Goal: Task Accomplishment & Management: Use online tool/utility

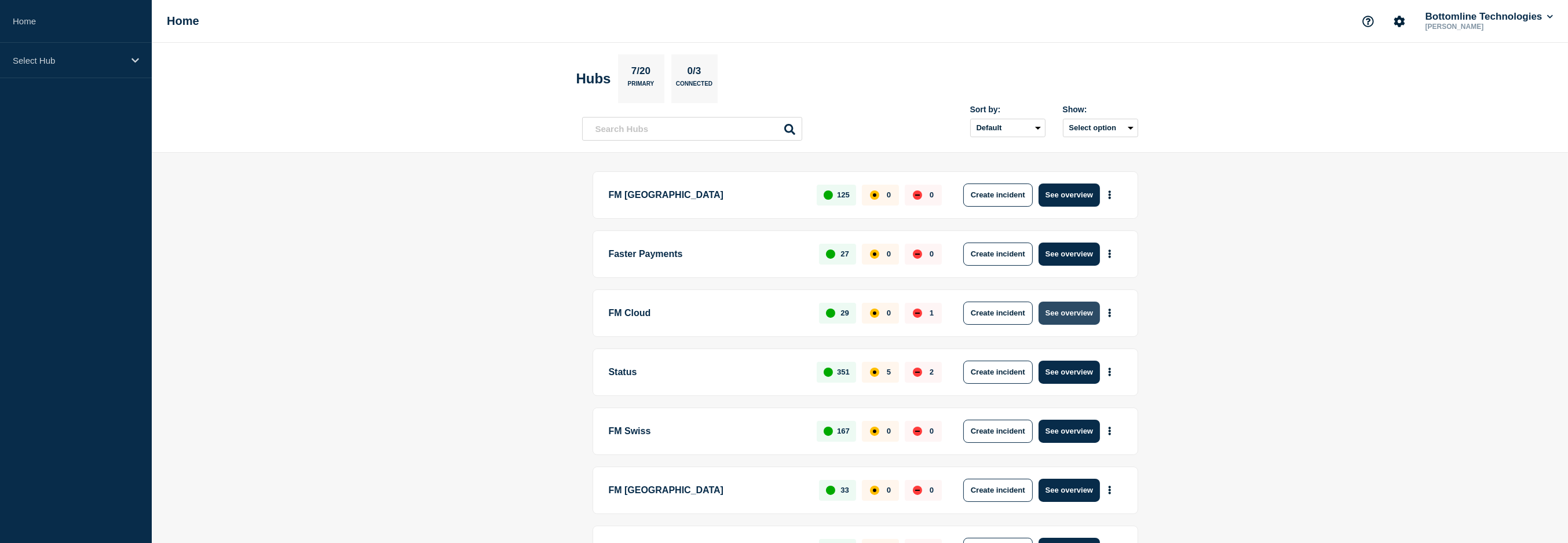
click at [1085, 315] on button "See overview" at bounding box center [1069, 313] width 61 height 24
click at [1077, 313] on button "See overview" at bounding box center [1069, 313] width 61 height 24
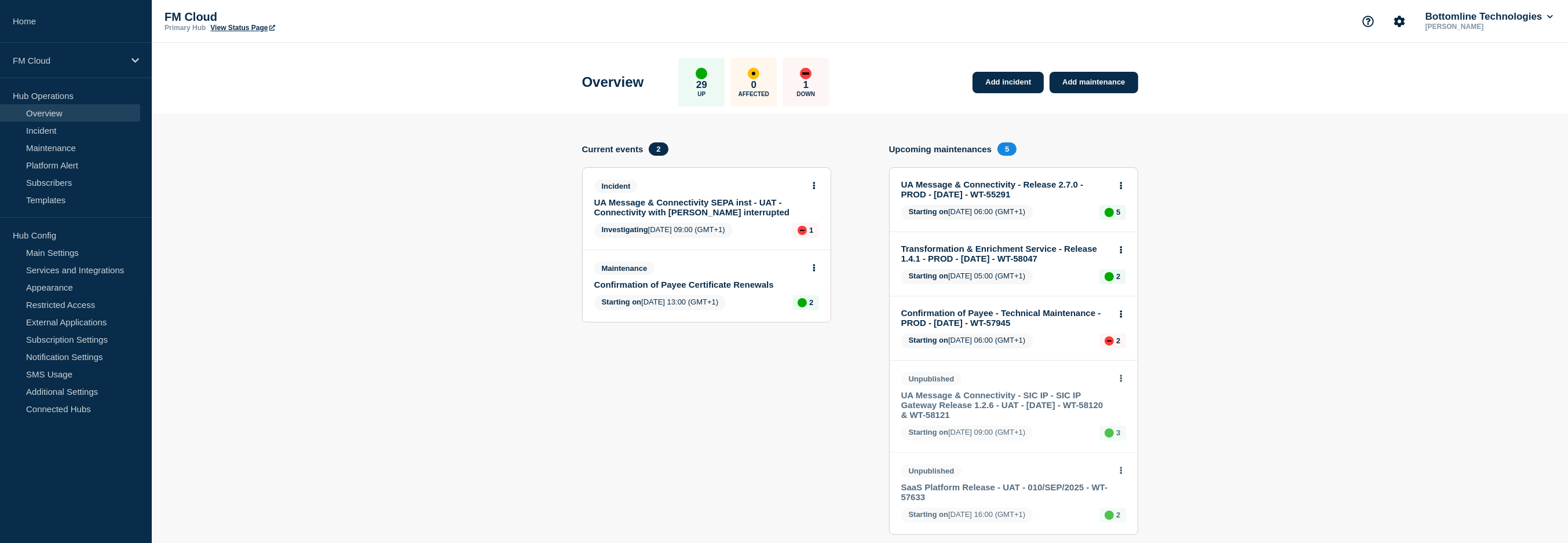
click at [682, 212] on link "UA Message & Connectivity SEPA inst - UAT - Connectivity with [PERSON_NAME] int…" at bounding box center [698, 207] width 209 height 20
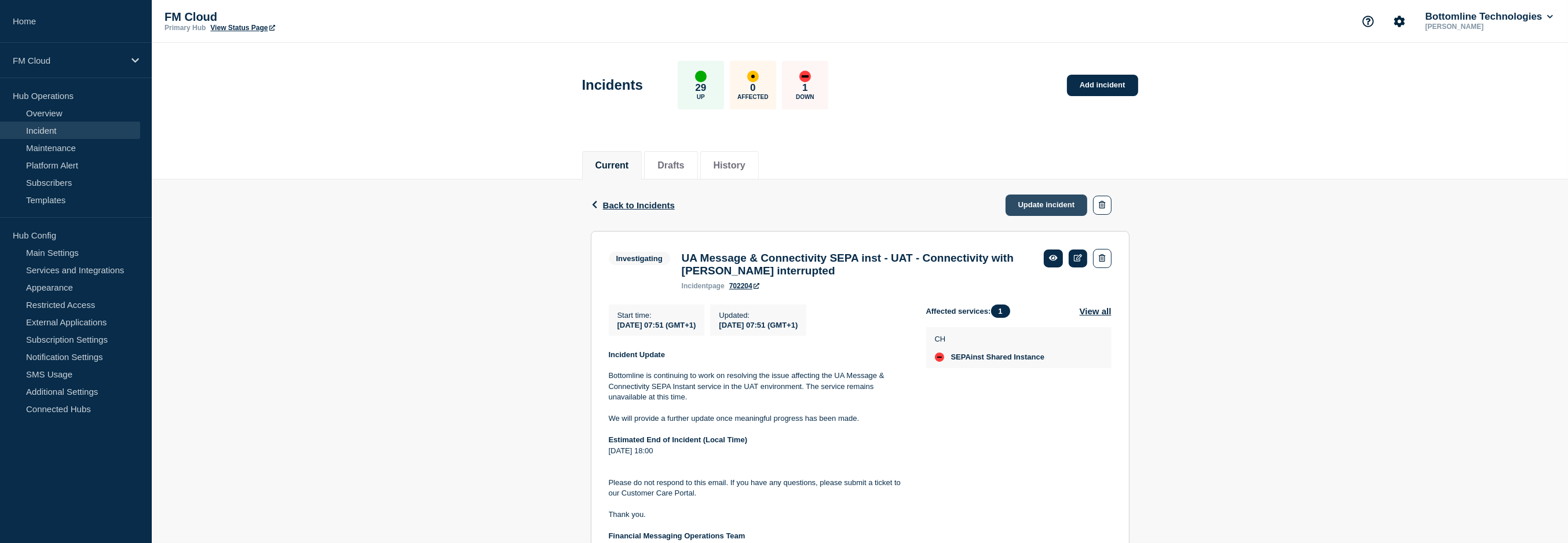
click at [1042, 206] on link "Update incident" at bounding box center [1046, 205] width 82 height 22
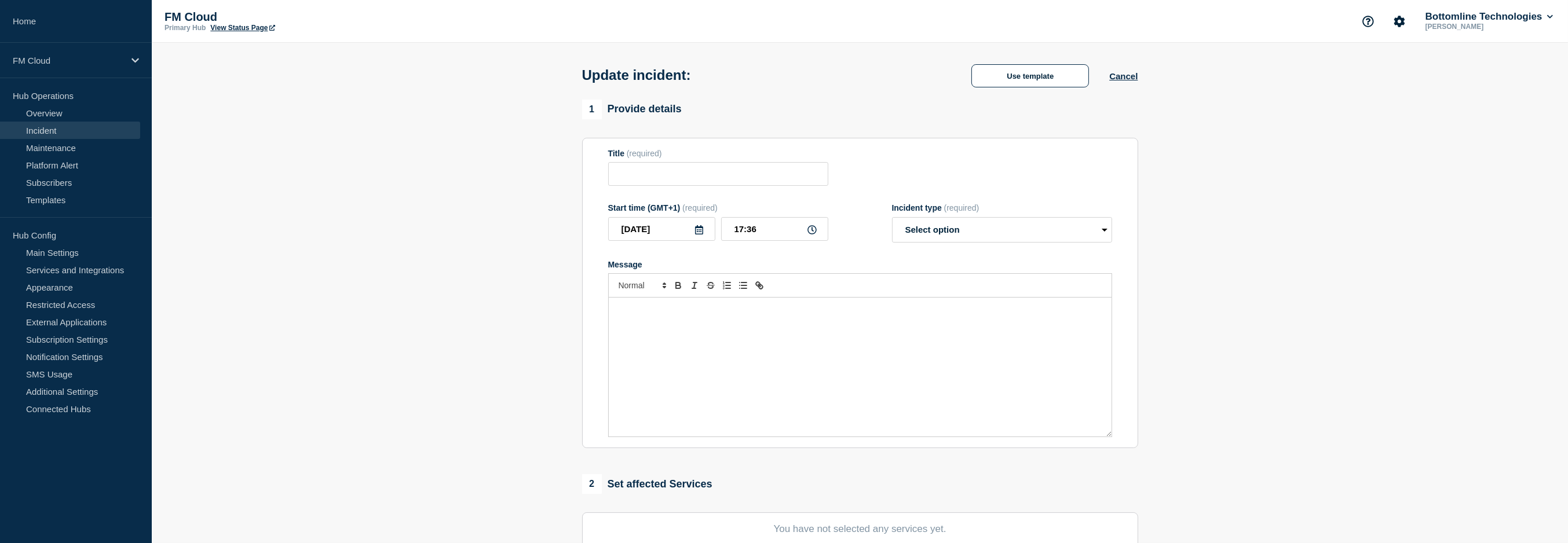
type input "UA Message & Connectivity SEPA inst - UAT - Connectivity with [PERSON_NAME] int…"
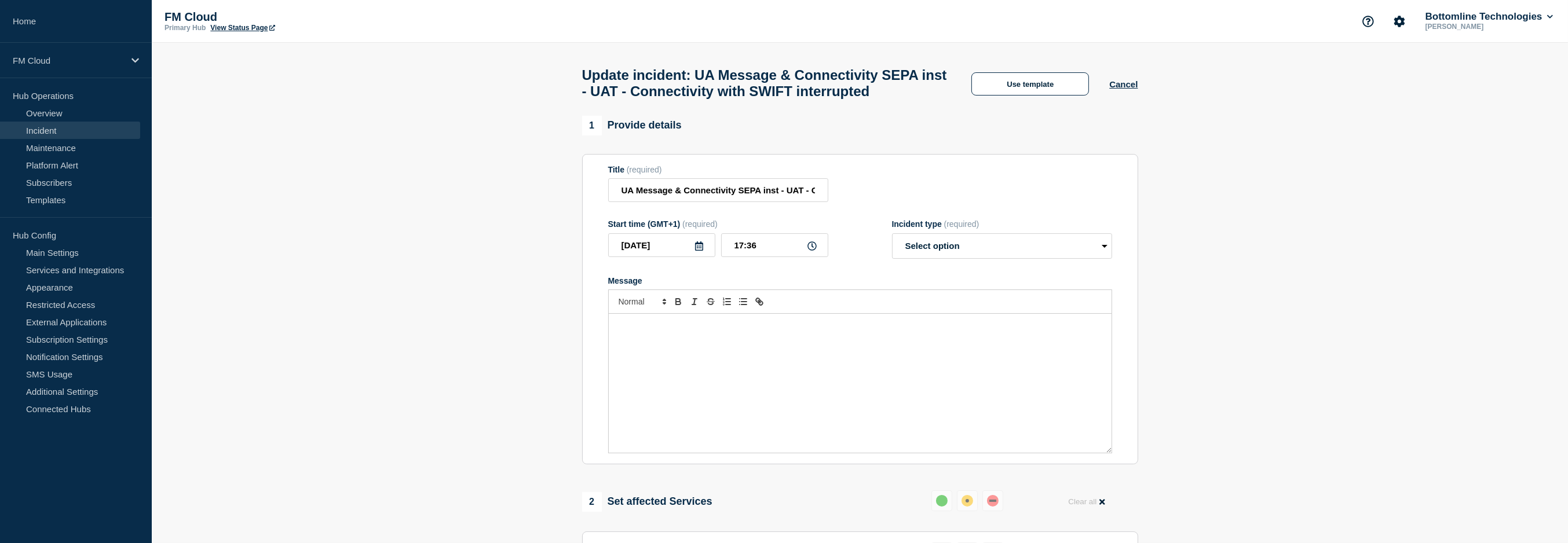
click at [1032, 110] on div "Update incident: UA Message & Connectivity SEPA inst - UAT - Connectivity with …" at bounding box center [860, 78] width 582 height 73
click at [1032, 95] on button "Use template" at bounding box center [1030, 84] width 117 height 24
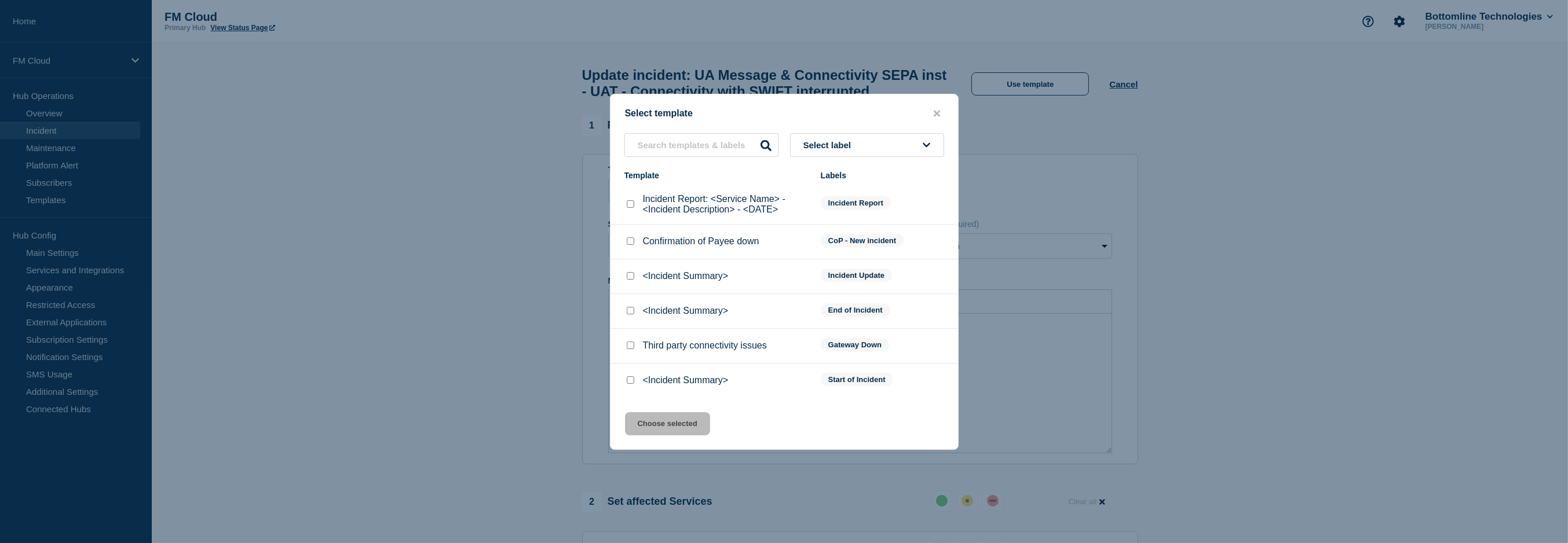
click at [628, 278] on input "<Incident Summary> checkbox" at bounding box center [630, 276] width 8 height 8
checkbox input "true"
click at [663, 425] on button "Choose selected" at bounding box center [667, 423] width 85 height 24
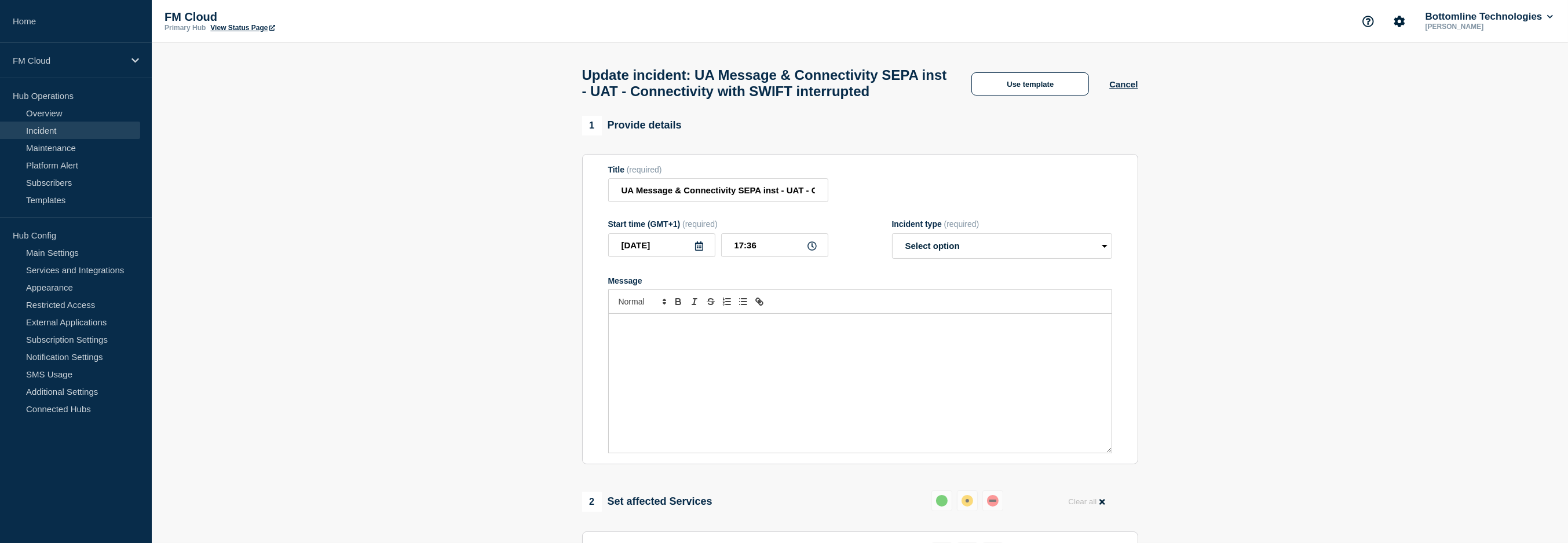
select select "investigating"
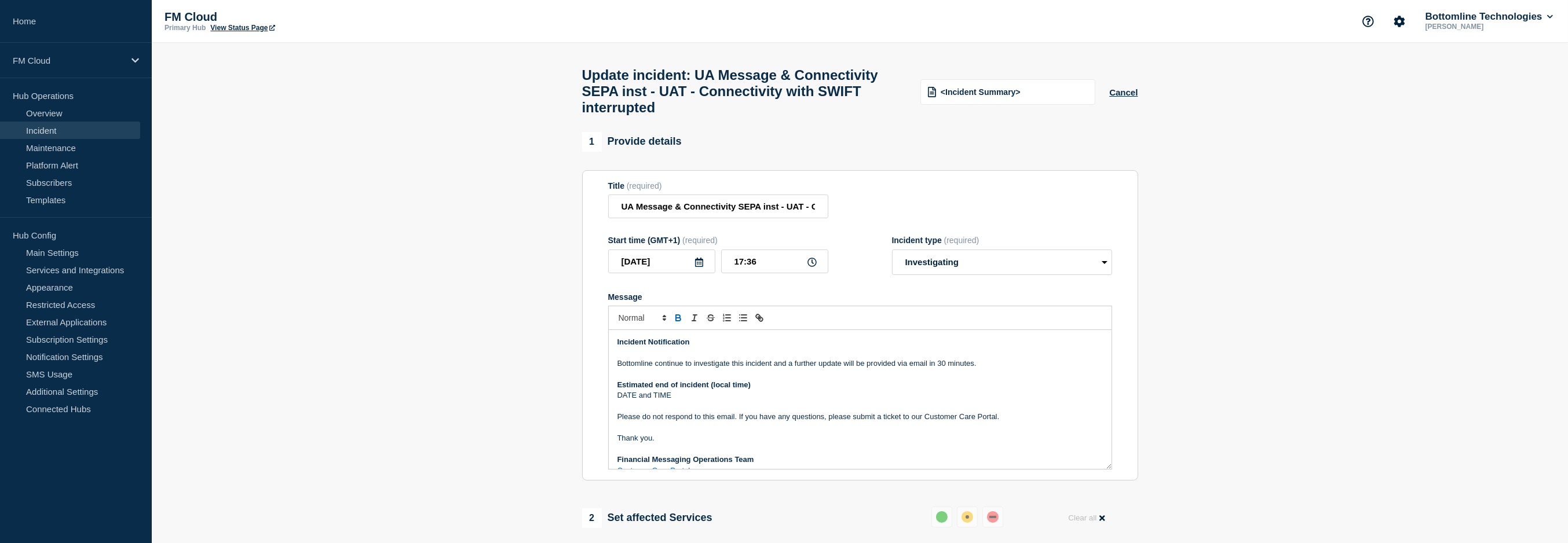
click at [1108, 332] on section "Title (required) UA Message & Connectivity SEPA inst - UAT - Connectivity with …" at bounding box center [860, 325] width 556 height 311
drag, startPoint x: 1063, startPoint y: 361, endPoint x: 929, endPoint y: 385, distance: 136.1
click at [1063, 358] on p "Message" at bounding box center [859, 352] width 485 height 10
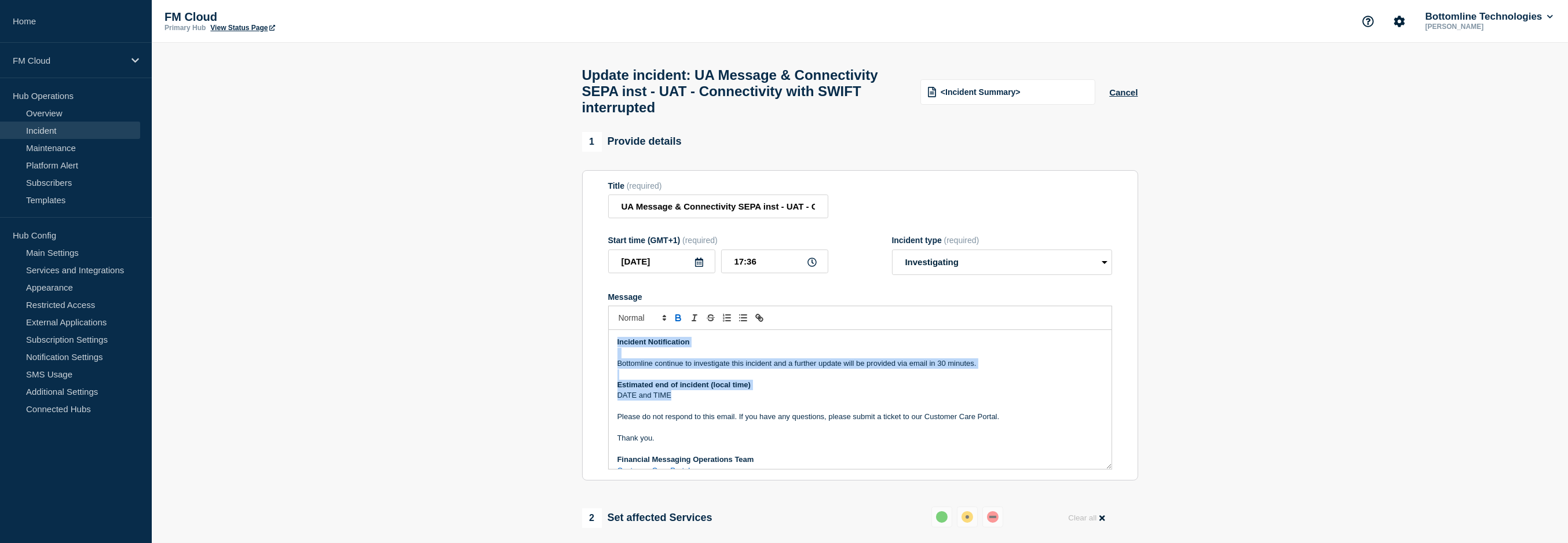
drag, startPoint x: 733, startPoint y: 403, endPoint x: 598, endPoint y: 348, distance: 145.8
click at [598, 348] on section "Title (required) UA Message & Connectivity SEPA inst - UAT - Connectivity with …" at bounding box center [860, 325] width 556 height 311
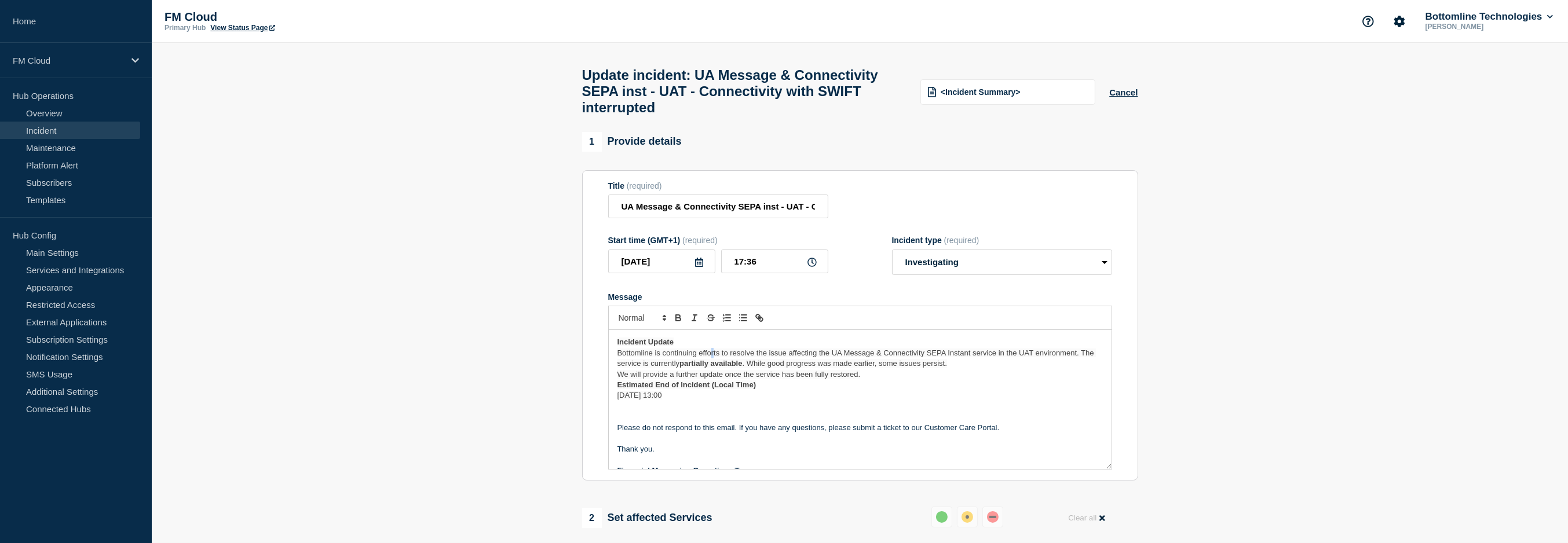
click at [713, 358] on p "Bottomline is continuing efforts to resolve the issue affecting the UA Message …" at bounding box center [859, 358] width 485 height 22
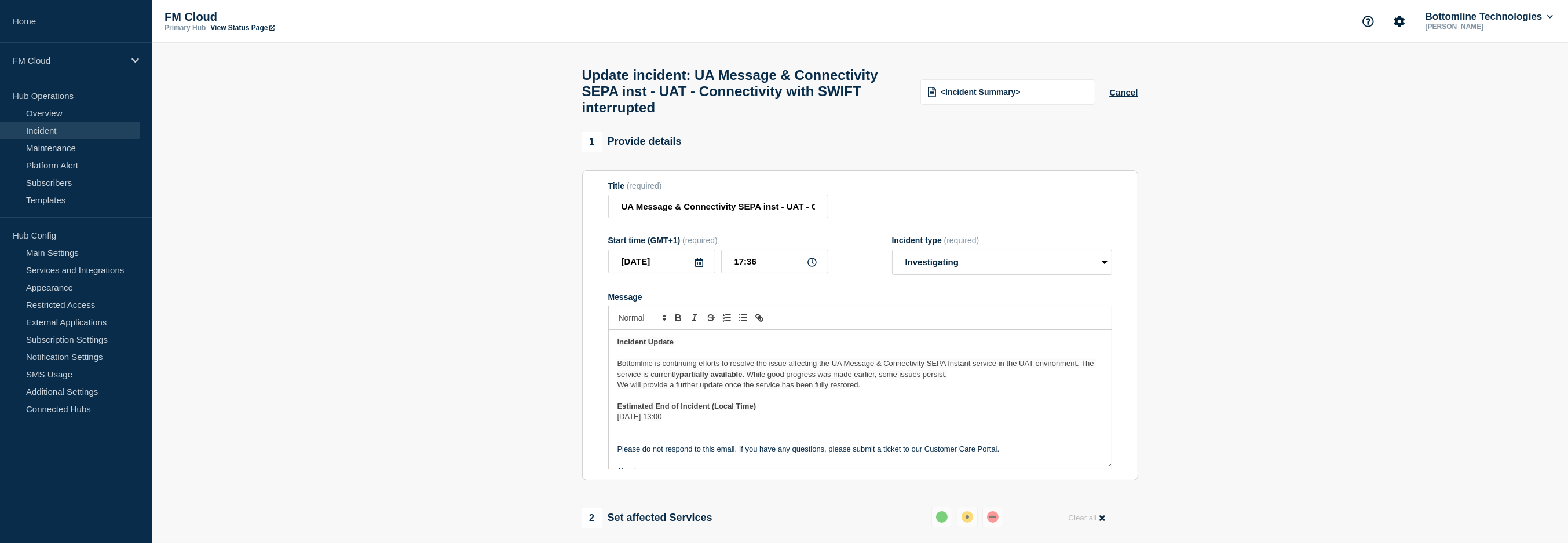
click at [1012, 380] on p "Bottomline is continuing efforts to resolve the issue affecting the UA Message …" at bounding box center [859, 368] width 485 height 22
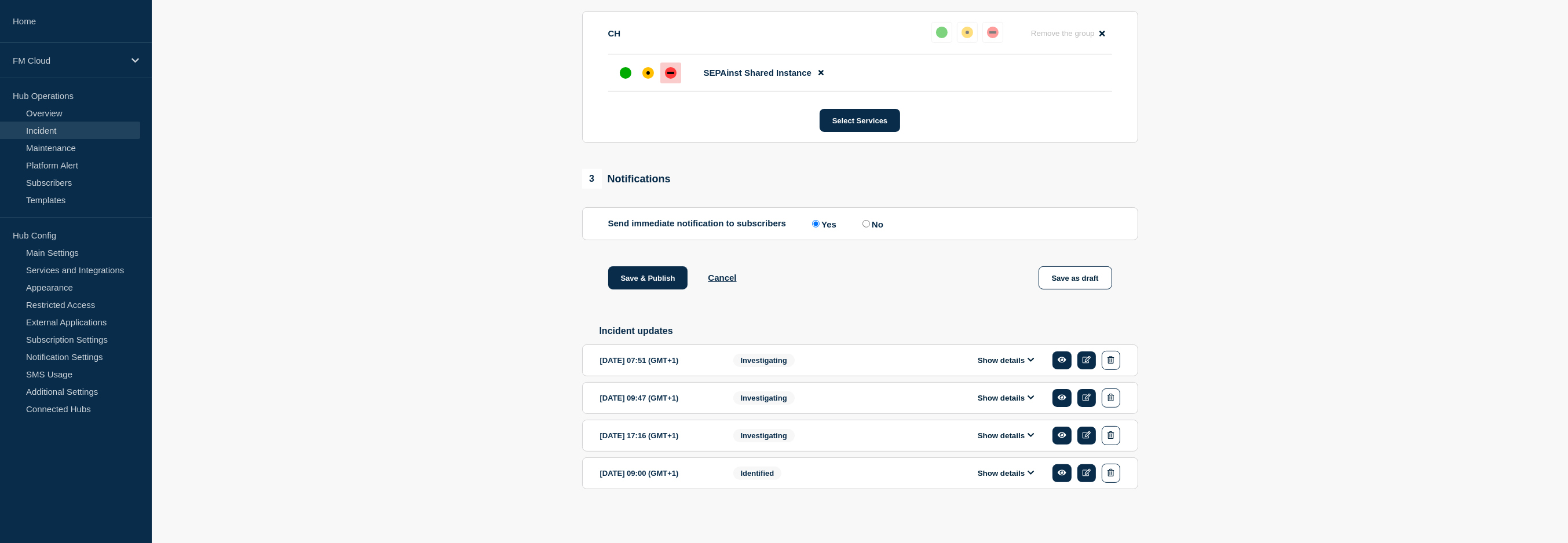
scroll to position [550, 0]
click at [641, 280] on button "Save & Publish" at bounding box center [647, 278] width 80 height 24
